Goal: Transaction & Acquisition: Obtain resource

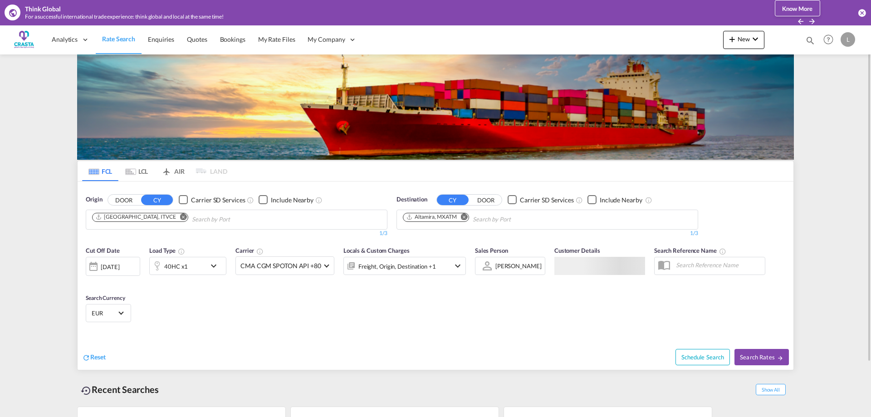
click at [180, 216] on md-icon "Remove" at bounding box center [183, 216] width 7 height 7
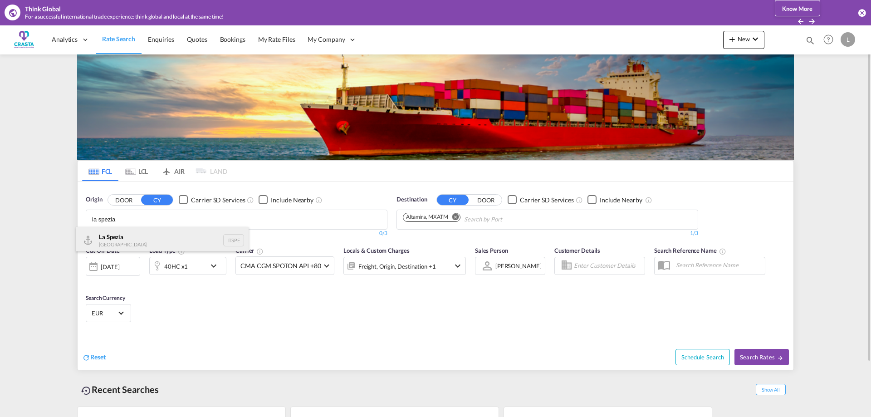
type input "la spezia"
click at [134, 238] on div "La Spezia [GEOGRAPHIC_DATA] ITSPE" at bounding box center [162, 240] width 172 height 27
click at [466, 218] on md-icon "Remove" at bounding box center [464, 216] width 7 height 7
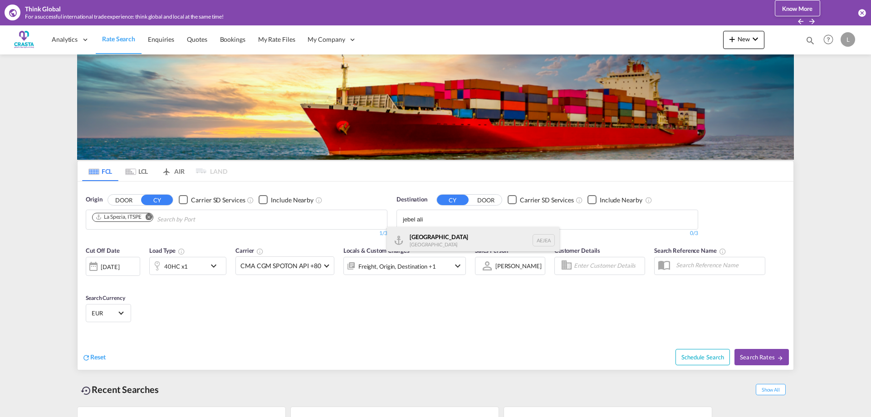
type input "jebel ali"
click at [432, 238] on div "[GEOGRAPHIC_DATA] [GEOGRAPHIC_DATA]" at bounding box center [473, 240] width 172 height 27
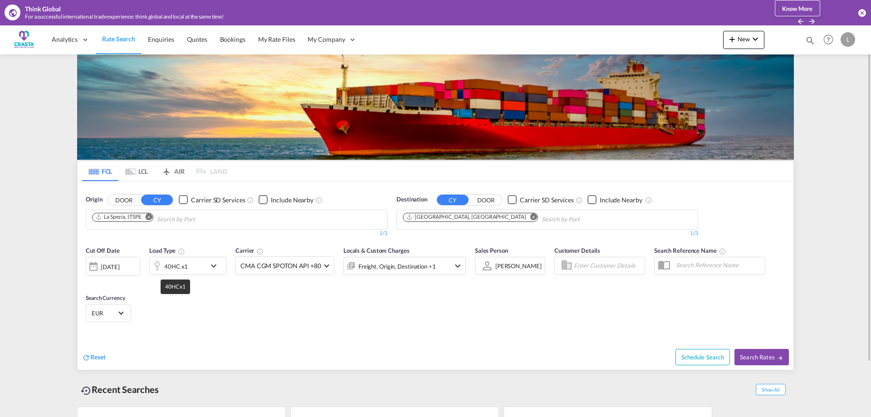
click at [171, 269] on div "40HC x1" at bounding box center [176, 266] width 24 height 13
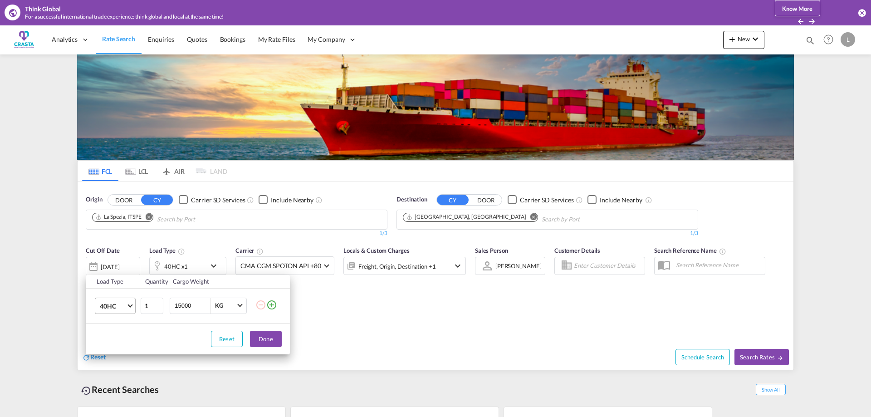
click at [121, 307] on span "40HC" at bounding box center [113, 306] width 26 height 9
click at [111, 258] on div "20GP" at bounding box center [108, 262] width 16 height 9
click at [269, 336] on button "Done" at bounding box center [266, 339] width 32 height 16
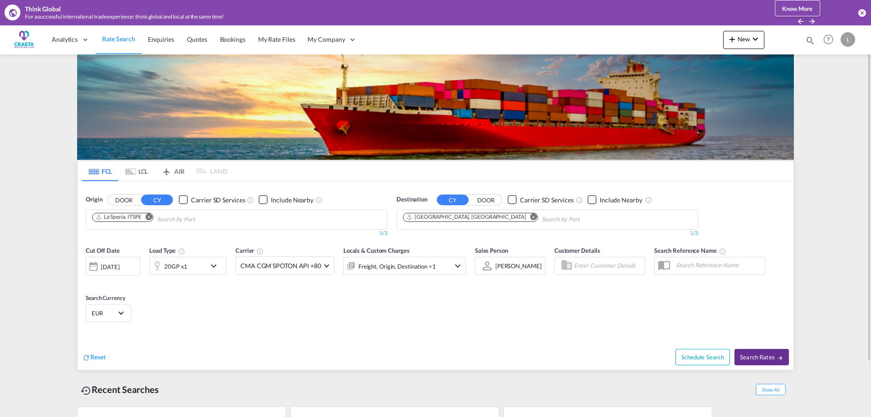
click at [776, 358] on span "Search Rates" at bounding box center [762, 356] width 44 height 7
type input "ITSPE to AEJEA / [DATE]"
